Goal: Navigation & Orientation: Go to known website

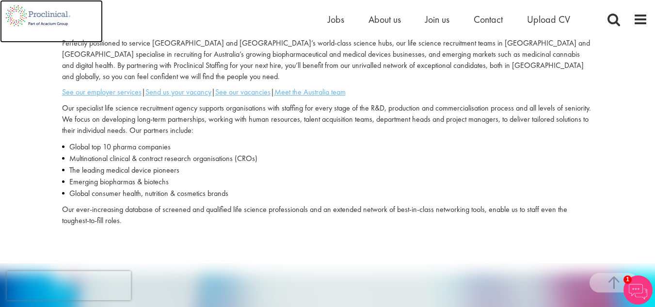
click at [52, 10] on img at bounding box center [38, 16] width 76 height 32
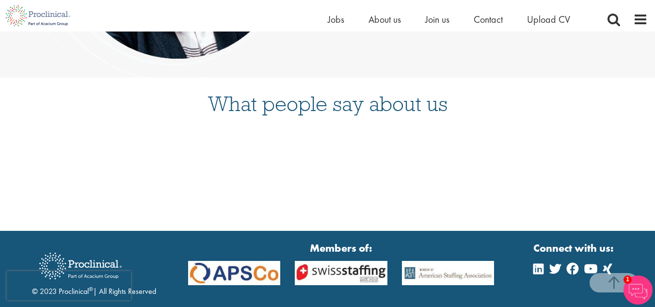
scroll to position [2462, 0]
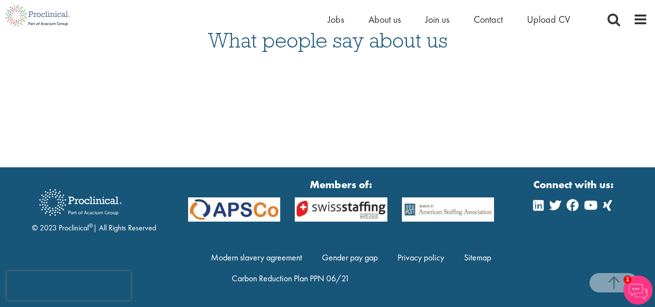
drag, startPoint x: 556, startPoint y: 260, endPoint x: 550, endPoint y: 259, distance: 6.4
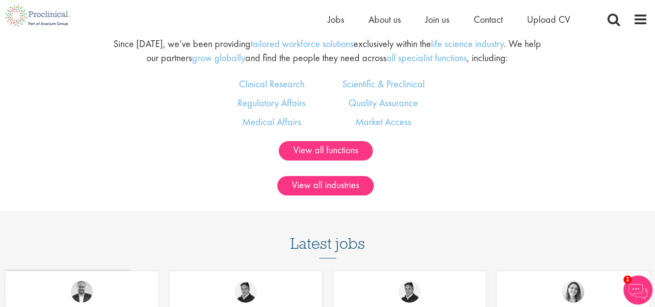
scroll to position [0, 0]
